Goal: Task Accomplishment & Management: Complete application form

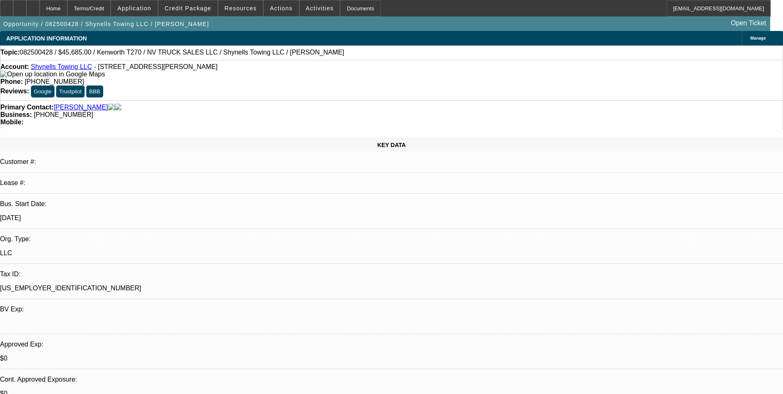
select select "0"
select select "2"
select select "0"
select select "1"
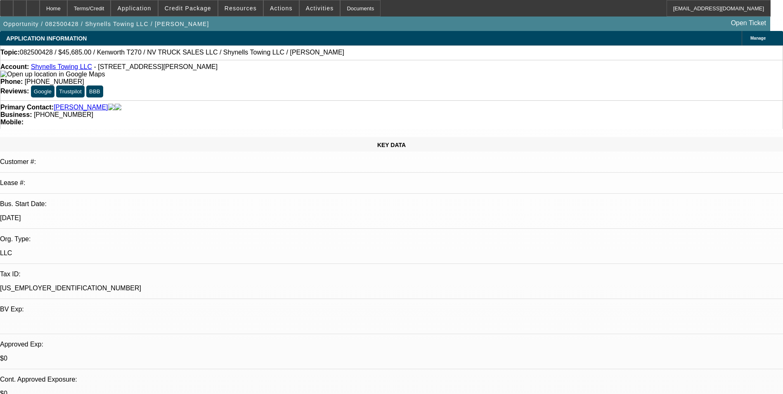
select select "0"
select select "2"
select select "0"
select select "1"
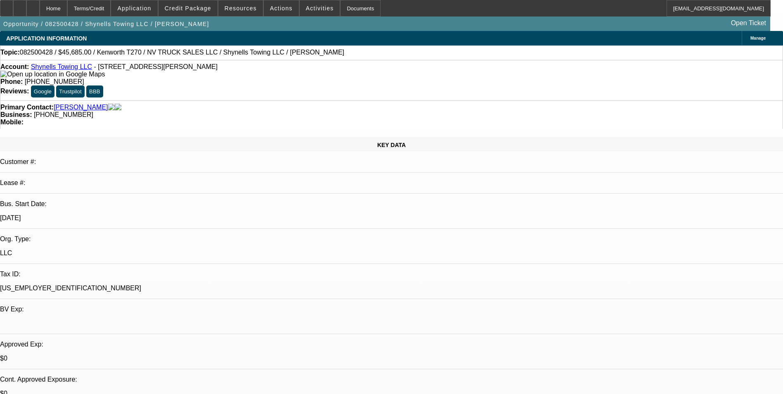
select select "0"
select select "2"
select select "0"
select select "1"
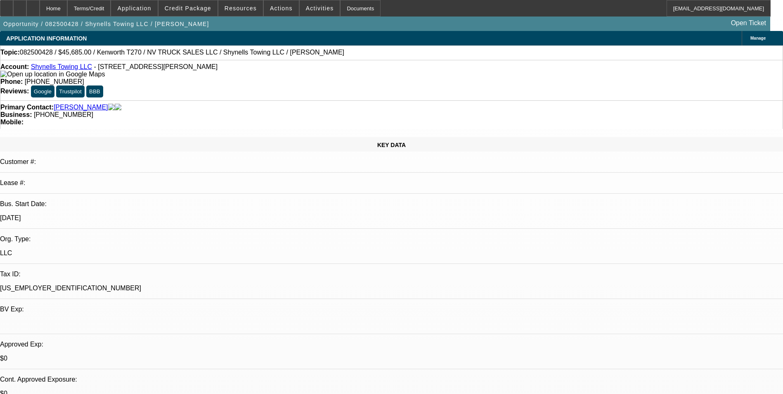
select select "0"
select select "2"
select select "0"
select select "1"
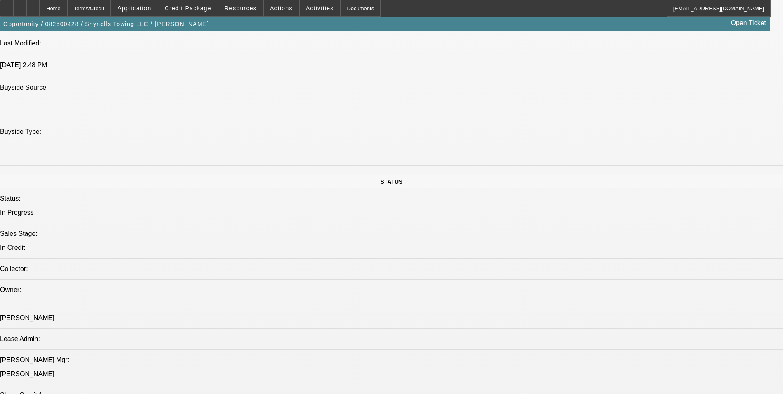
scroll to position [735, 0]
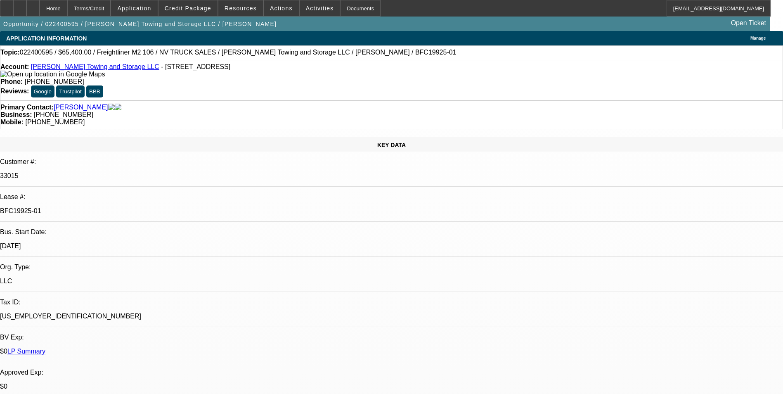
select select "0"
select select "2"
select select "0.1"
select select "0"
select select "2"
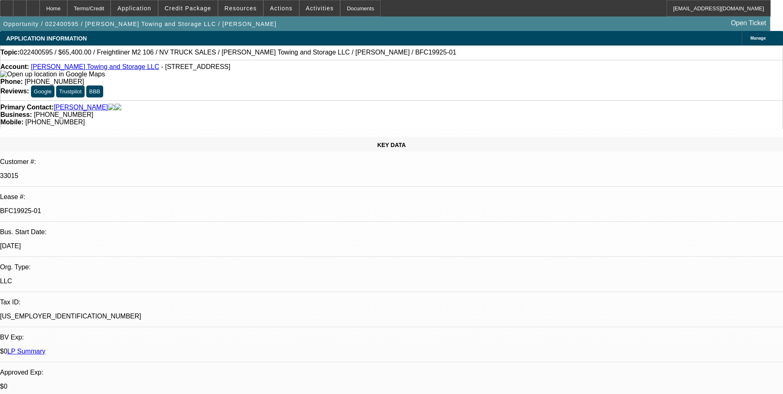
select select "0.1"
select select "0"
select select "2"
select select "0.1"
select select "0"
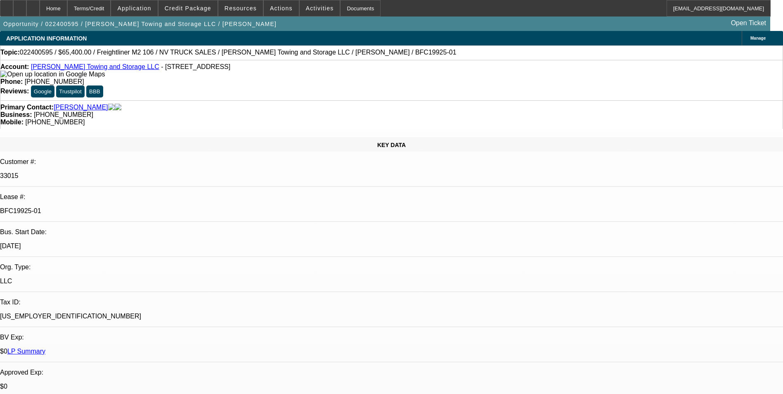
select select "2"
select select "0.1"
select select "1"
select select "2"
select select "4"
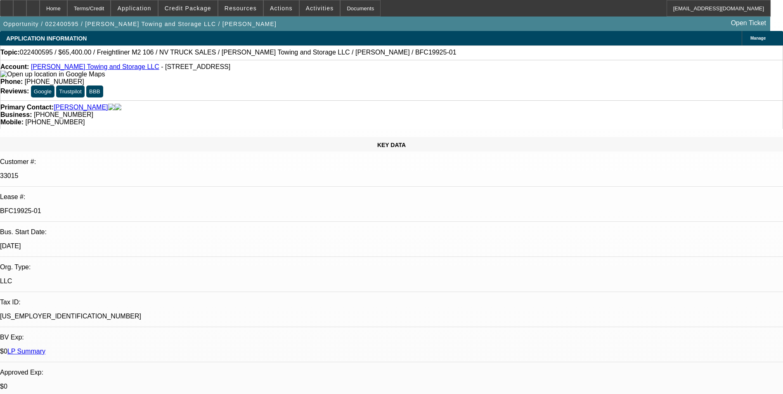
select select "1"
select select "2"
select select "4"
select select "1"
select select "2"
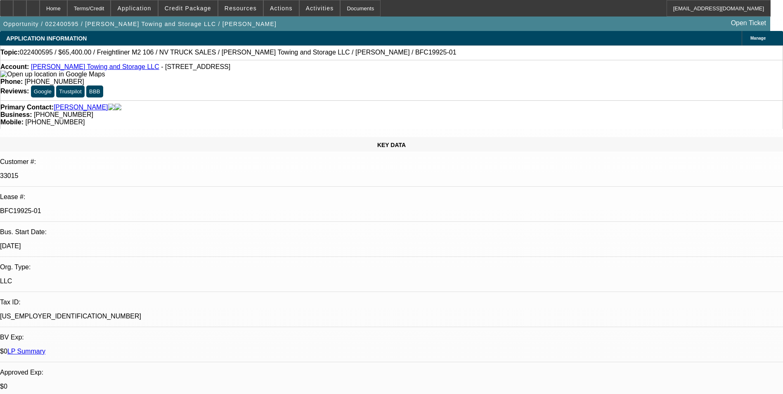
select select "4"
select select "1"
select select "2"
select select "4"
click at [196, 7] on span "Credit Package" at bounding box center [188, 8] width 47 height 7
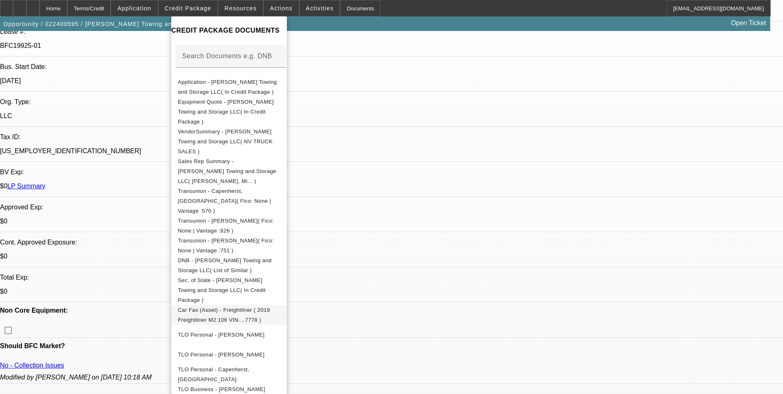
scroll to position [106, 0]
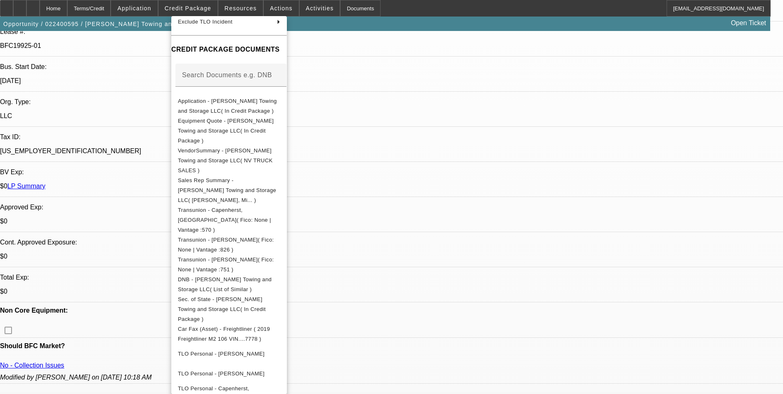
click at [636, 305] on div at bounding box center [391, 197] width 783 height 394
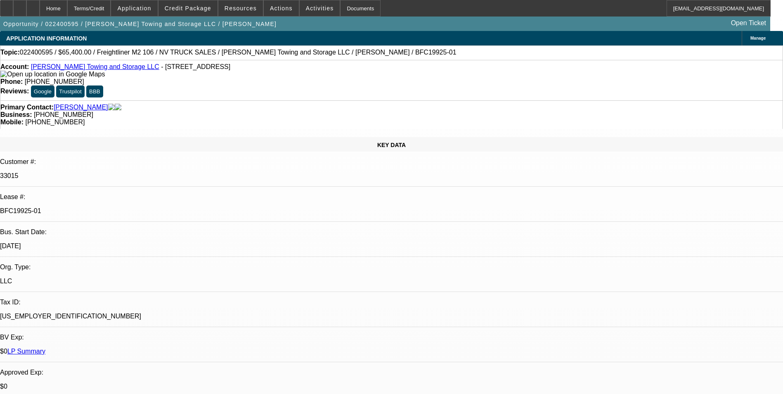
scroll to position [1156, 0]
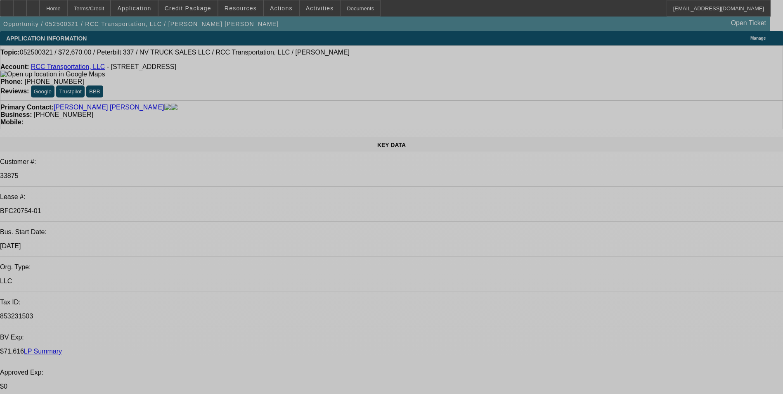
select select "0"
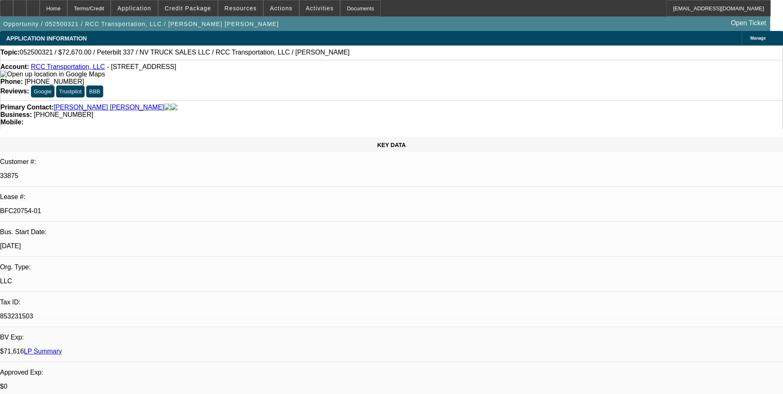
select select "2"
select select "0.1"
select select "0"
select select "2"
select select "0.1"
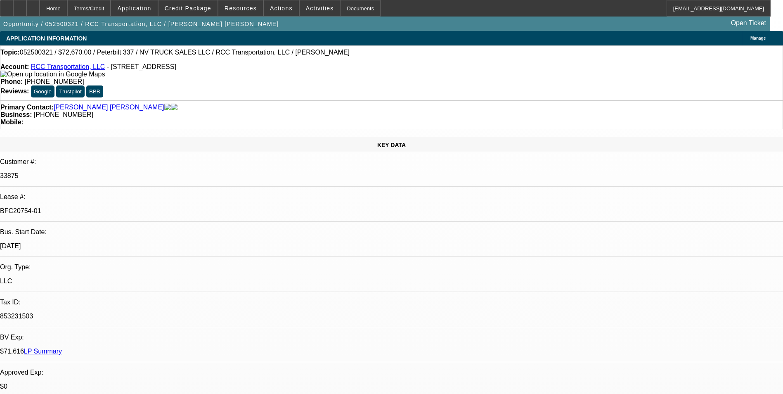
select select "0"
select select "2"
select select "0.1"
select select "2"
select select "0.1"
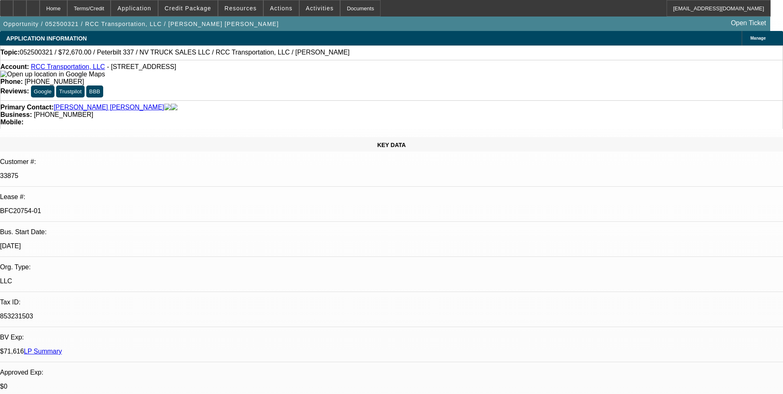
select select "1"
select select "2"
select select "4"
select select "1"
select select "2"
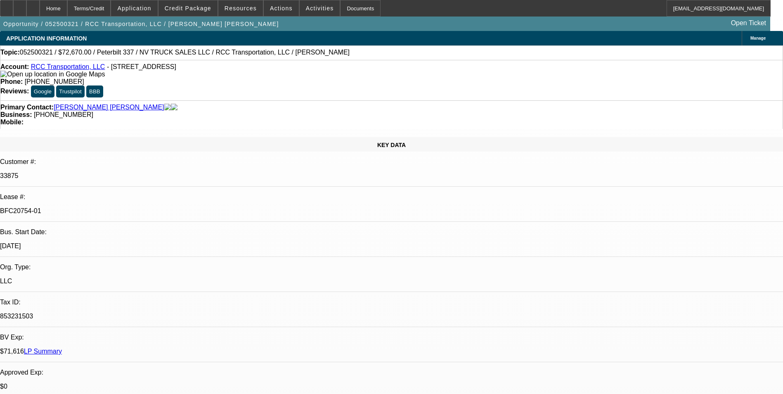
select select "4"
select select "1"
select select "2"
select select "4"
select select "1"
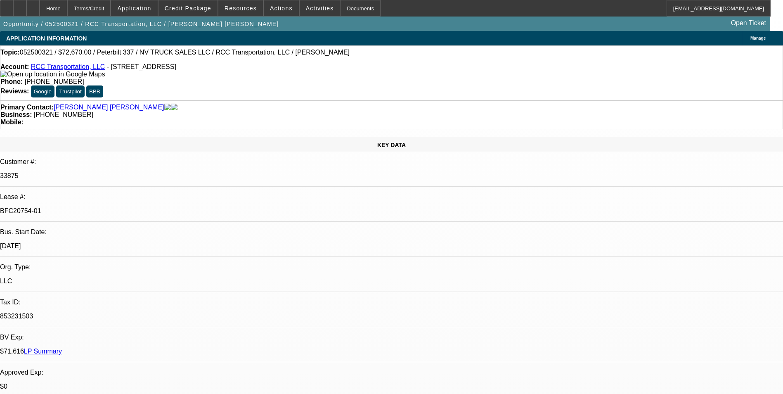
select select "2"
select select "4"
click at [192, 8] on span "Credit Package" at bounding box center [188, 8] width 47 height 7
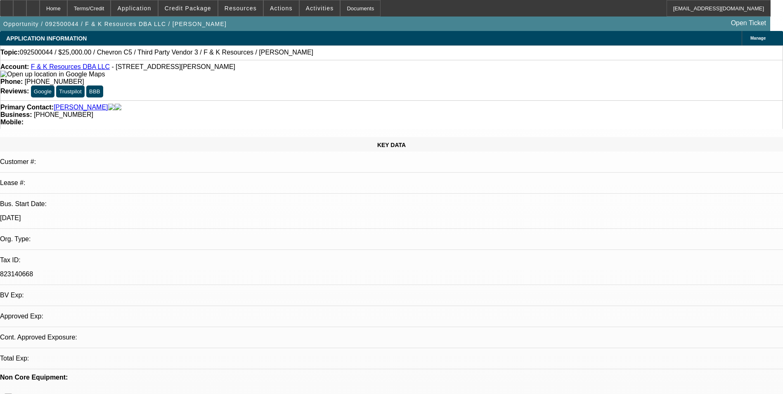
select select "0"
select select "2"
select select "0.1"
select select "1"
select select "2"
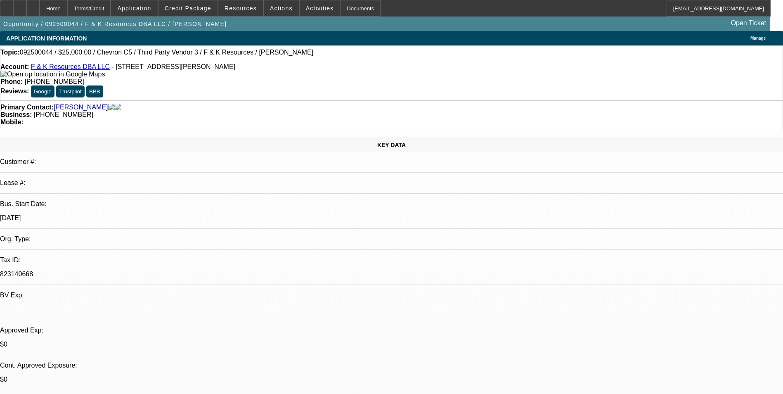
select select "4"
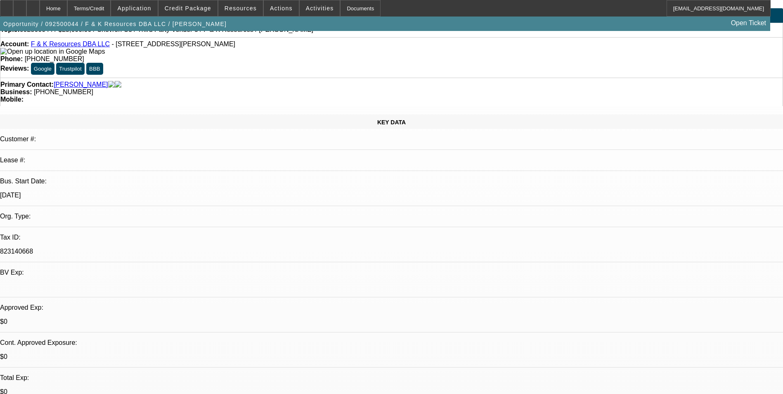
scroll to position [41, 0]
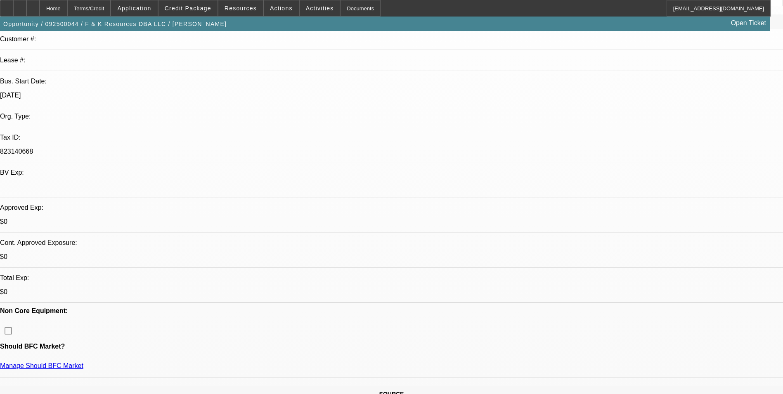
scroll to position [0, 0]
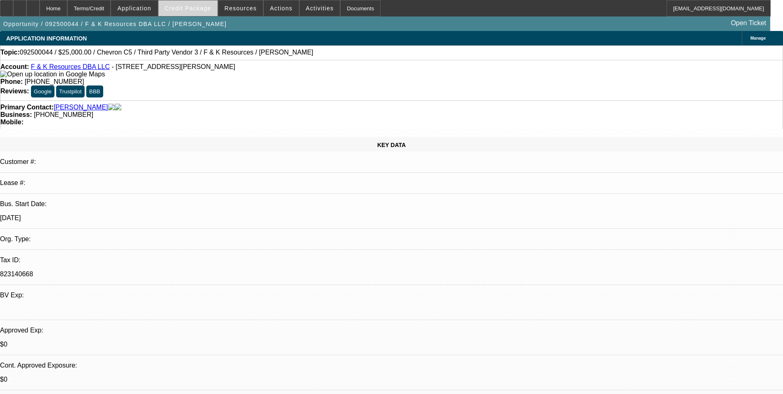
click at [191, 3] on span at bounding box center [188, 8] width 59 height 20
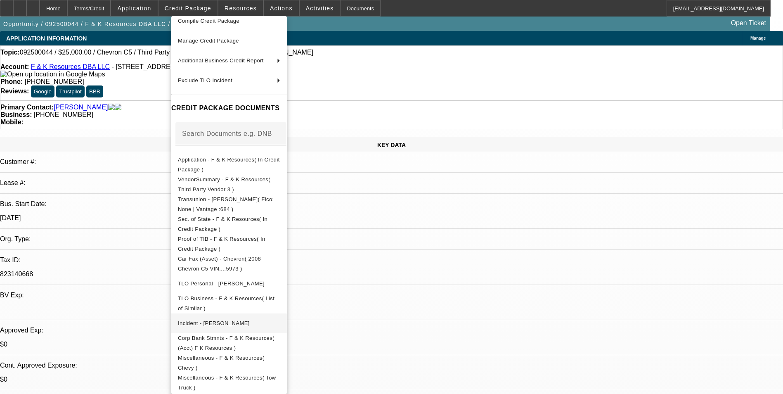
scroll to position [53, 0]
click at [438, 229] on div at bounding box center [391, 197] width 783 height 394
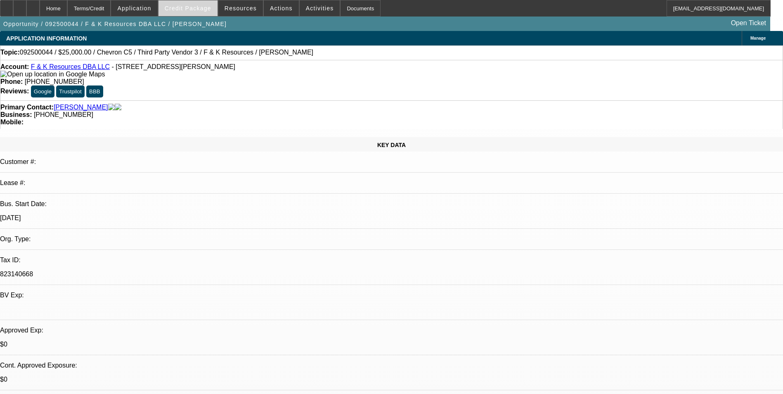
click at [196, 10] on span "Credit Package" at bounding box center [188, 8] width 47 height 7
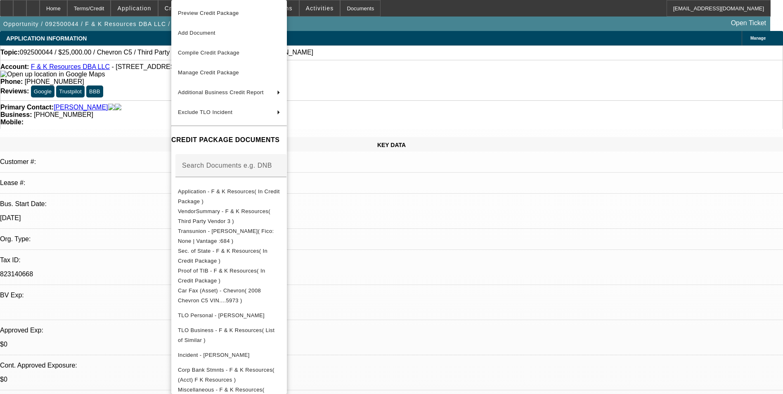
click at [441, 229] on div at bounding box center [391, 197] width 783 height 394
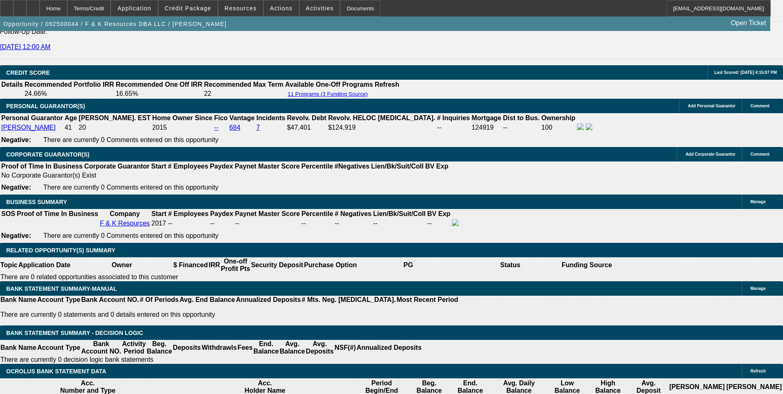
scroll to position [1280, 0]
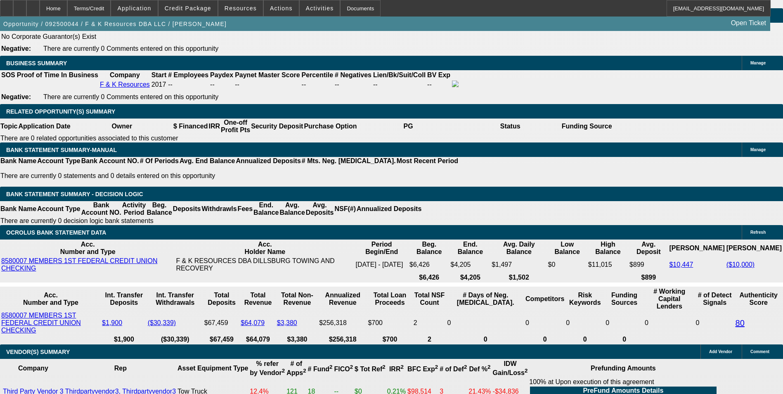
drag, startPoint x: 144, startPoint y: 99, endPoint x: 238, endPoint y: 101, distance: 93.3
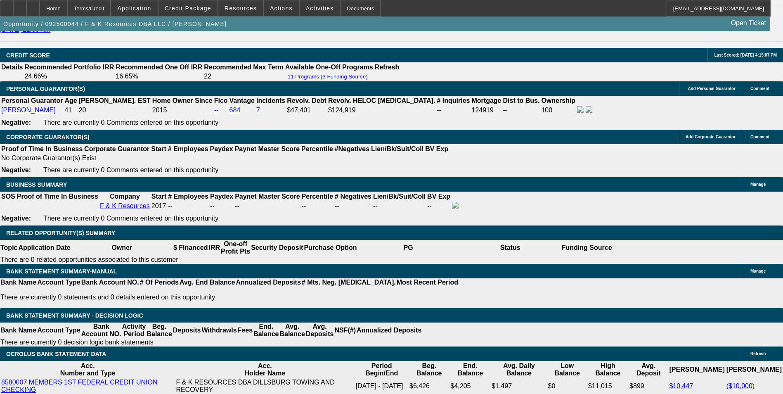
scroll to position [1156, 0]
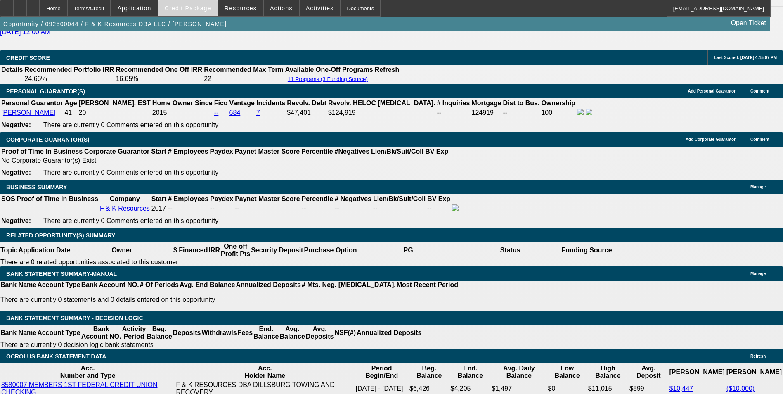
type input "$0.00"
type input "UNKNOWN"
click at [206, 10] on span "Credit Package" at bounding box center [188, 8] width 47 height 7
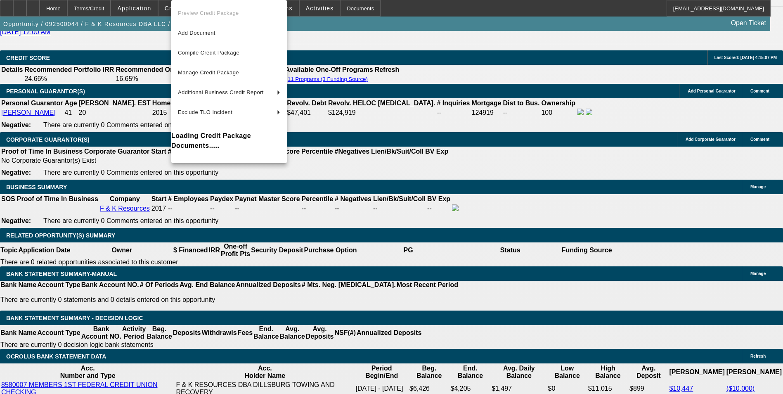
type input "$2,040.00"
type input "$1,020.00"
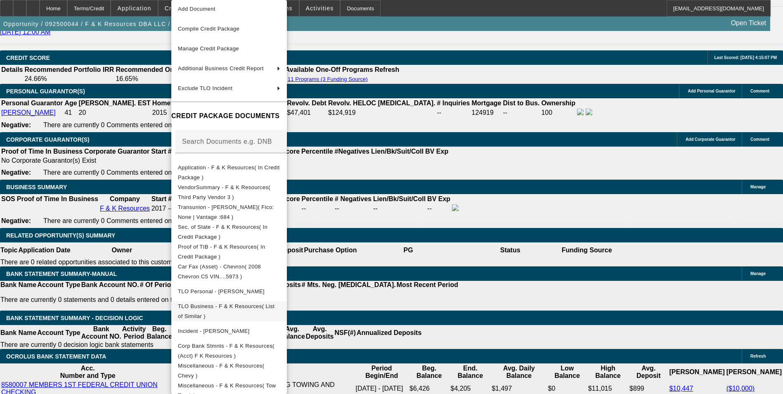
scroll to position [37, 0]
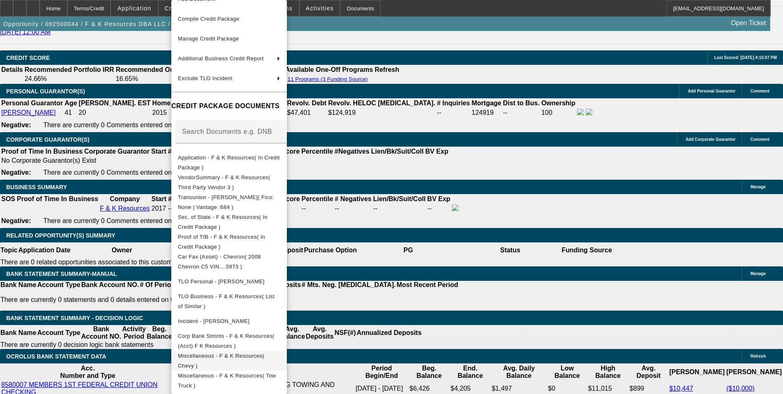
click at [280, 351] on span "Miscellaneous - F & K Resources( Chevy )" at bounding box center [229, 361] width 102 height 20
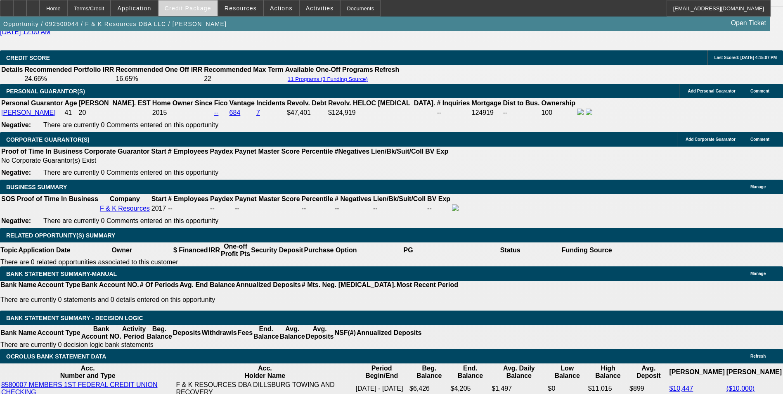
click at [203, 10] on span "Credit Package" at bounding box center [188, 8] width 47 height 7
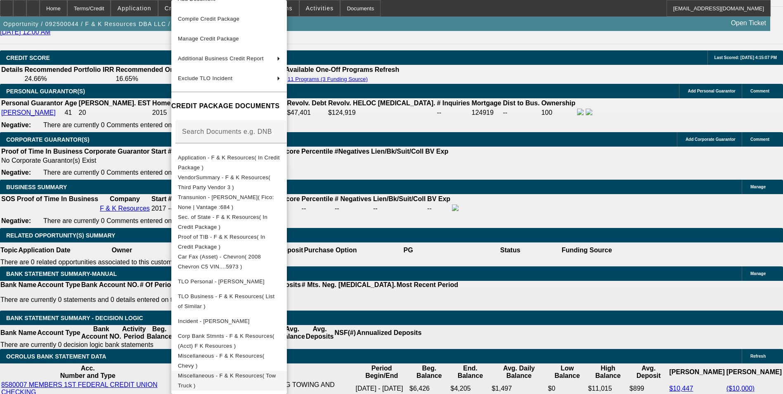
click at [287, 380] on button "Miscellaneous - F & K Resources( Tow Truck )" at bounding box center [229, 381] width 116 height 20
